Goal: Contribute content

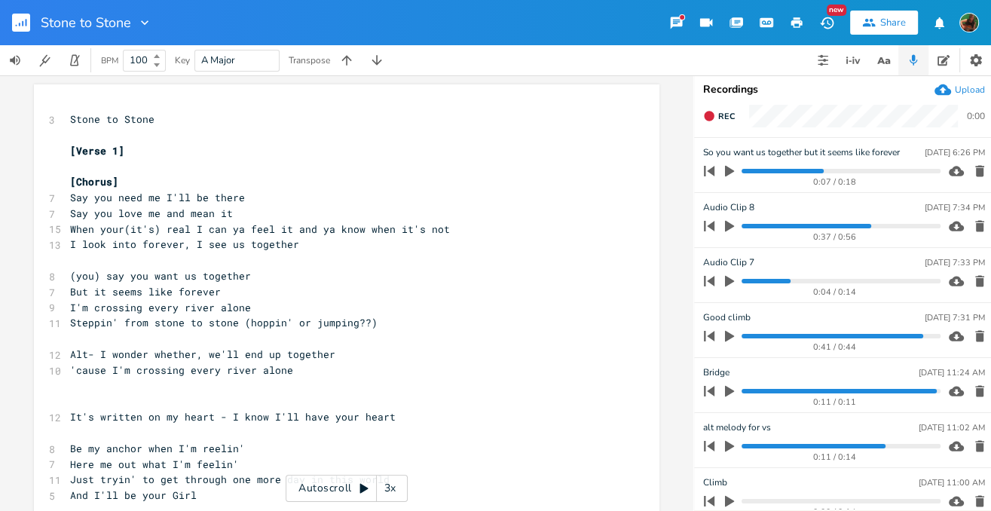
scroll to position [0, 1]
click at [30, 29] on button "button" at bounding box center [27, 23] width 30 height 36
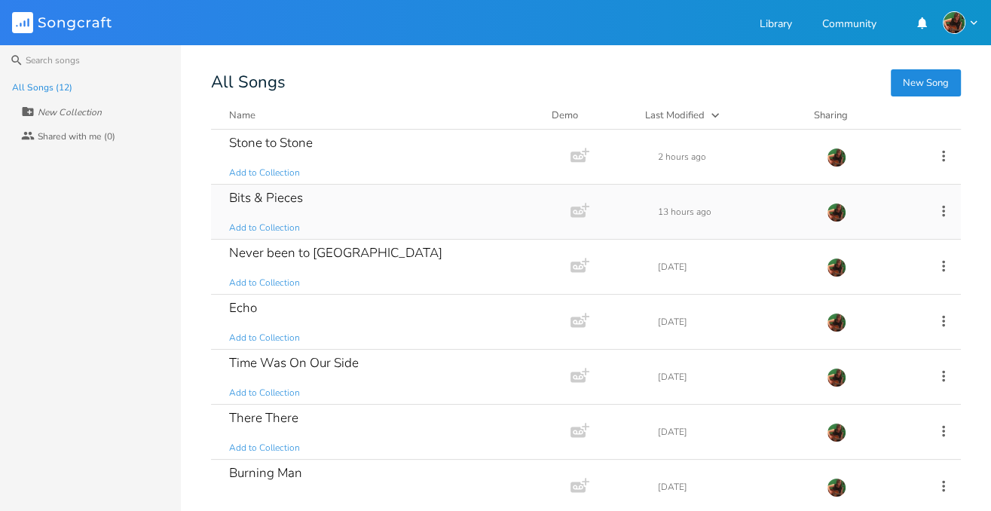
click at [286, 191] on div "Bits & Pieces" at bounding box center [266, 197] width 74 height 13
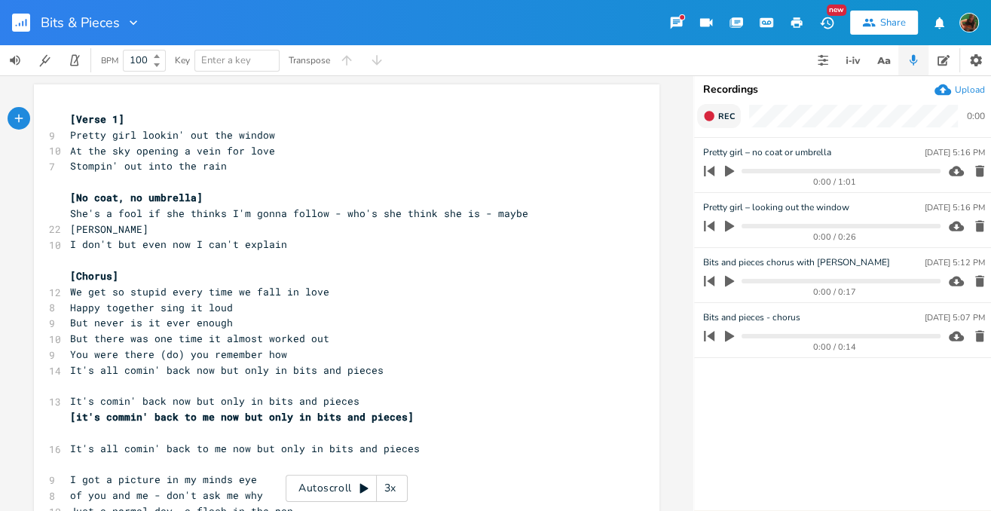
click at [711, 113] on icon "button" at bounding box center [709, 116] width 10 height 10
click at [727, 106] on button "End" at bounding box center [719, 116] width 44 height 24
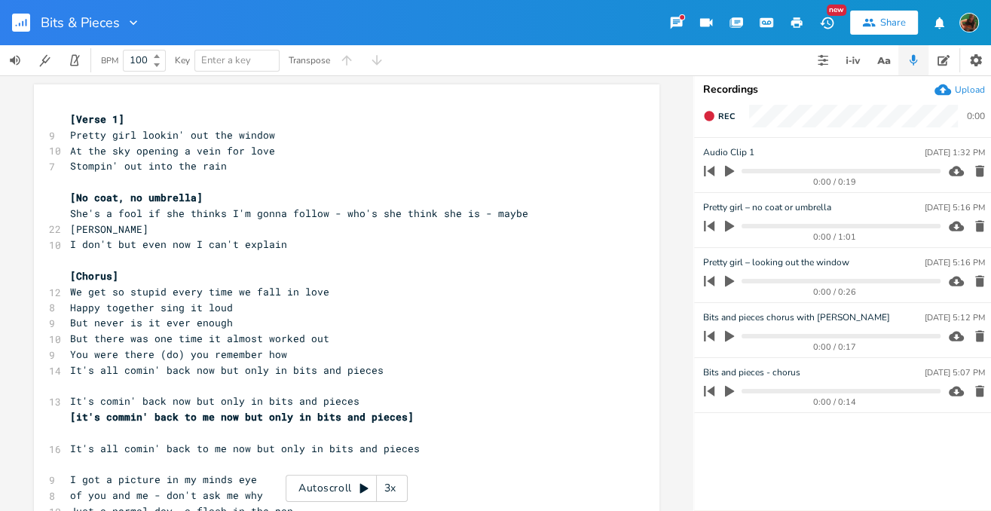
click at [727, 170] on icon "button" at bounding box center [729, 171] width 9 height 11
click at [727, 170] on icon "button" at bounding box center [729, 171] width 9 height 10
click at [705, 115] on icon "button" at bounding box center [709, 116] width 10 height 10
click at [705, 115] on rect "button" at bounding box center [709, 116] width 8 height 8
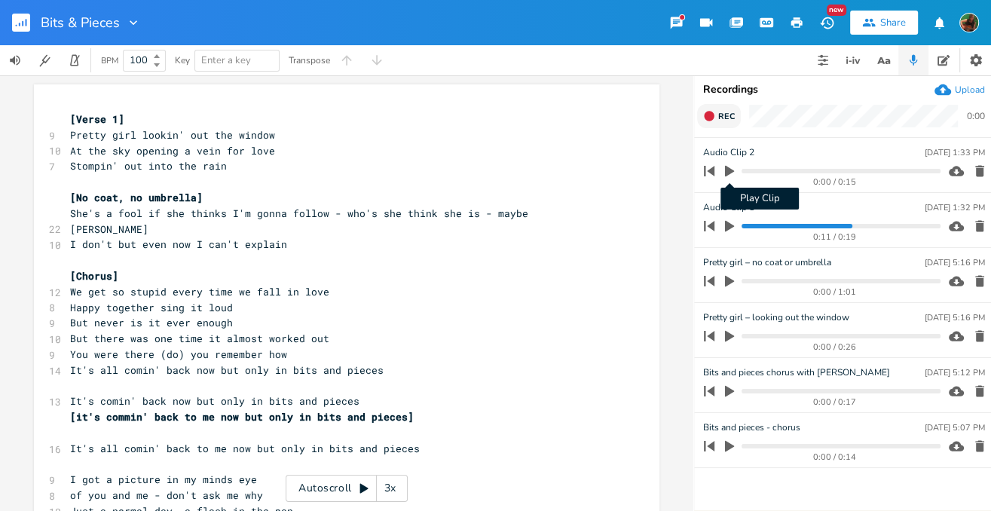
click at [727, 170] on icon "button" at bounding box center [729, 171] width 9 height 11
click at [731, 169] on icon "button" at bounding box center [729, 171] width 9 height 10
